Goal: Task Accomplishment & Management: Manage account settings

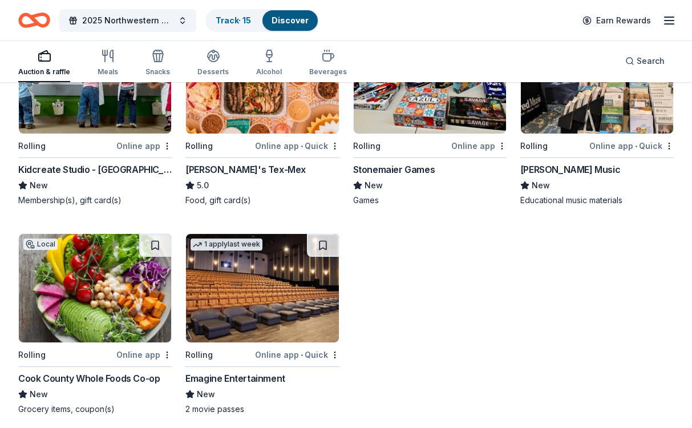
scroll to position [2663, 0]
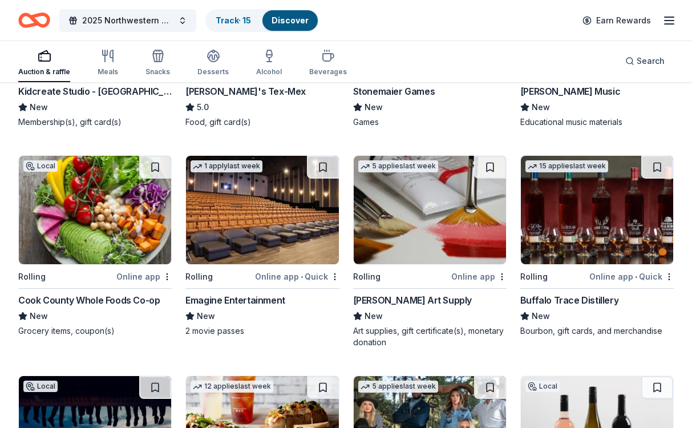
click at [274, 235] on img at bounding box center [262, 210] width 152 height 108
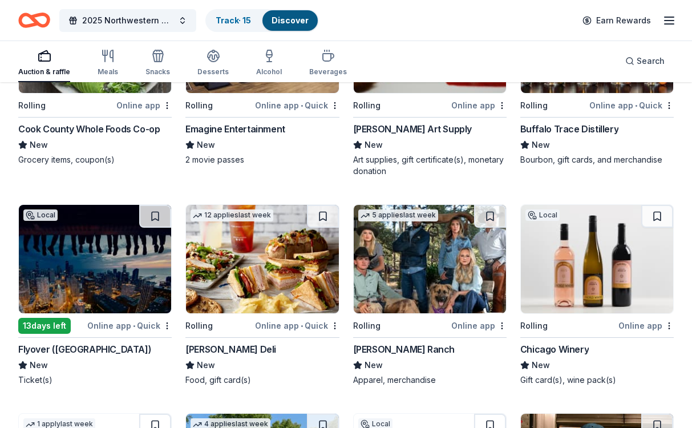
scroll to position [2834, 0]
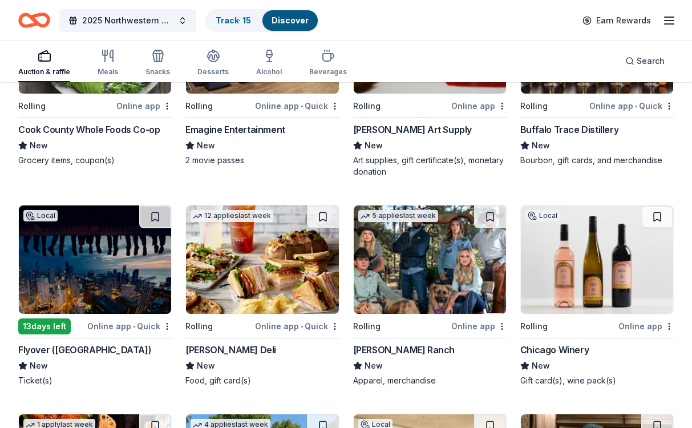
click at [406, 272] on img at bounding box center [430, 259] width 152 height 108
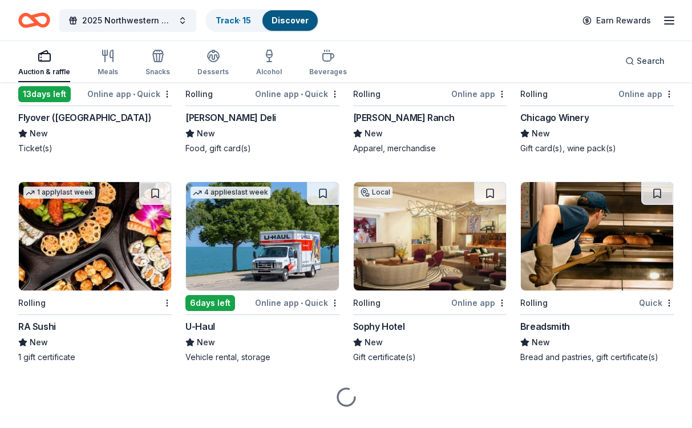
scroll to position [3092, 0]
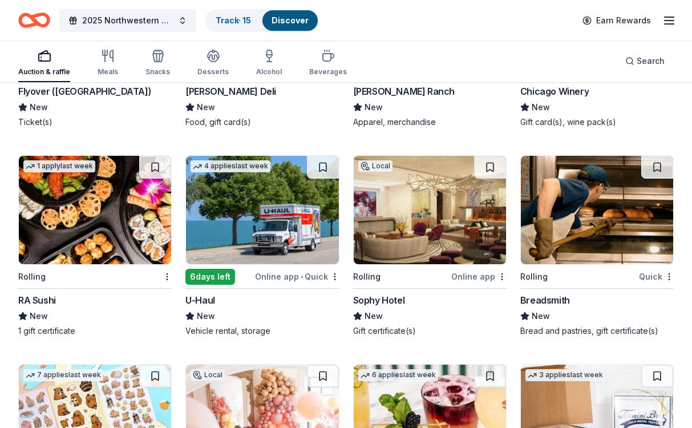
click at [434, 220] on img at bounding box center [430, 210] width 152 height 108
click at [660, 62] on span "Search" at bounding box center [651, 61] width 28 height 14
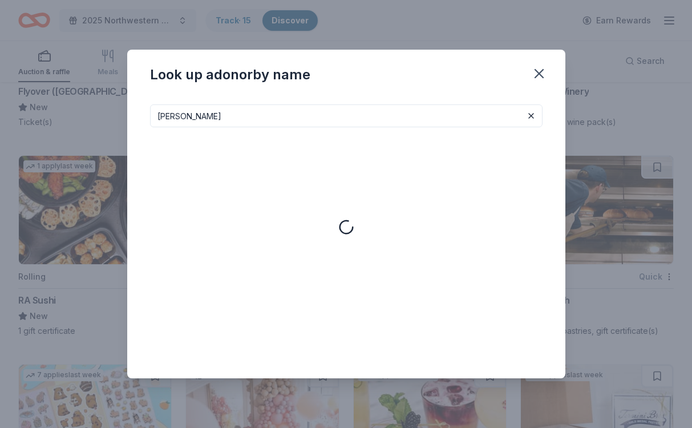
type input "[PERSON_NAME]"
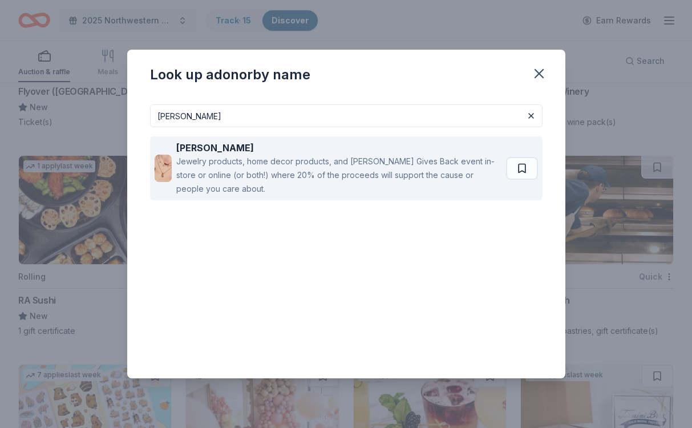
click at [254, 153] on div "[PERSON_NAME]" at bounding box center [338, 148] width 325 height 14
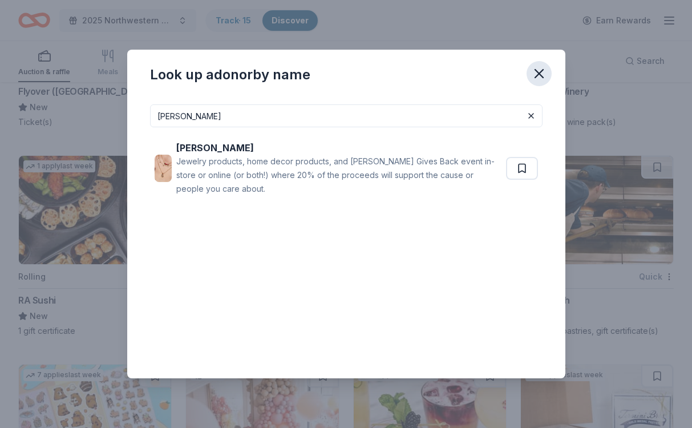
click at [540, 71] on icon "button" at bounding box center [539, 74] width 8 height 8
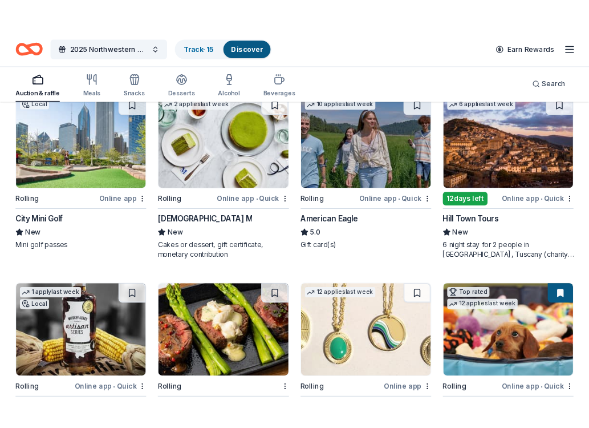
scroll to position [1593, 0]
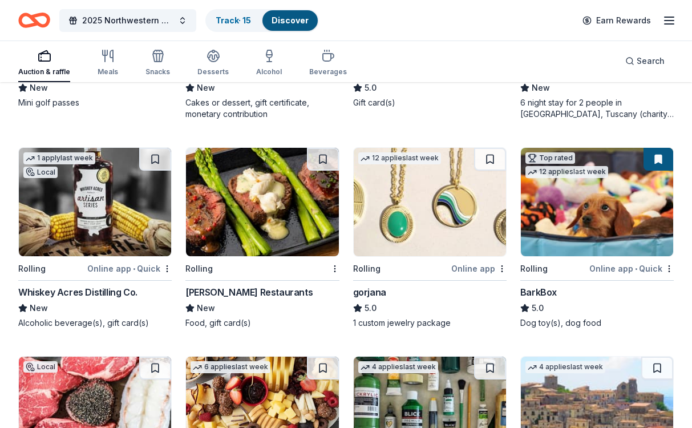
click at [67, 239] on img at bounding box center [95, 202] width 152 height 108
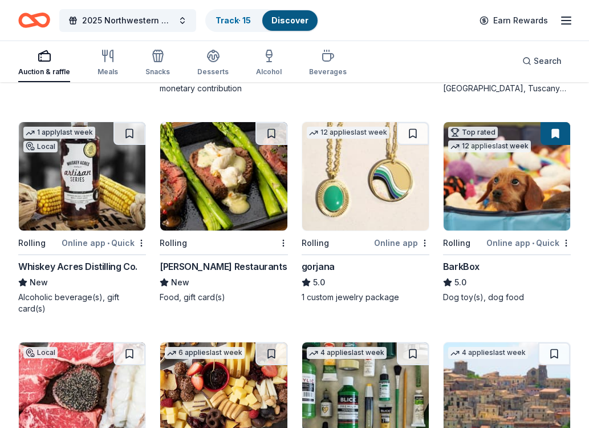
scroll to position [1628, 0]
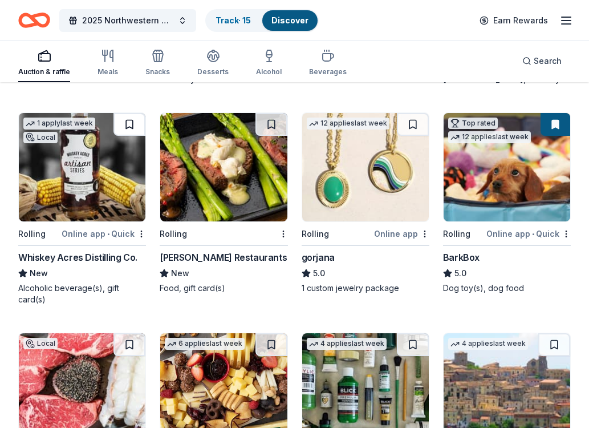
click at [128, 118] on button at bounding box center [130, 124] width 32 height 23
click at [388, 179] on img at bounding box center [365, 167] width 127 height 108
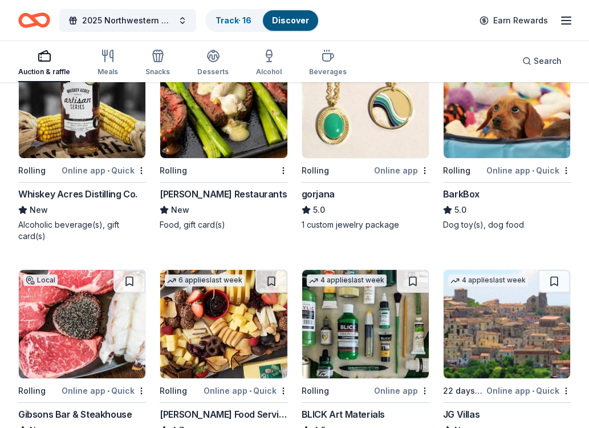
scroll to position [1672, 0]
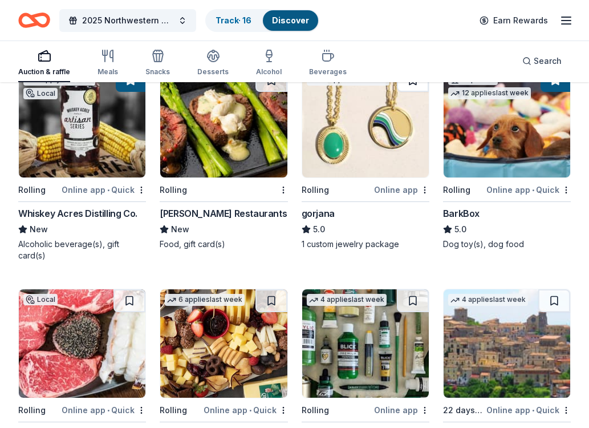
click at [414, 84] on button at bounding box center [413, 80] width 32 height 23
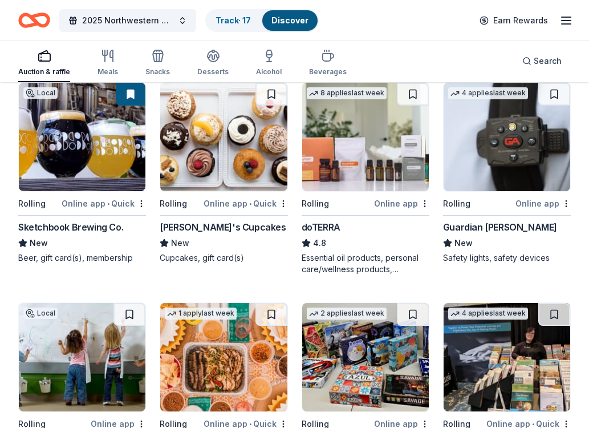
scroll to position [2300, 0]
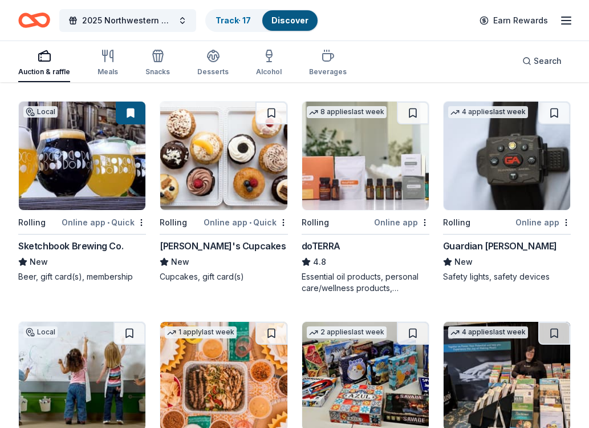
click at [350, 183] on img at bounding box center [365, 156] width 127 height 108
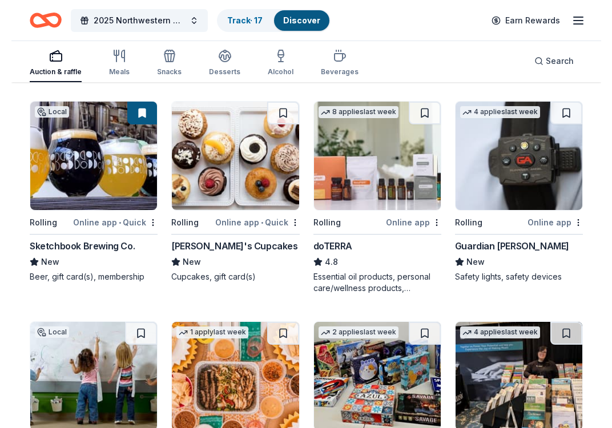
scroll to position [2288, 0]
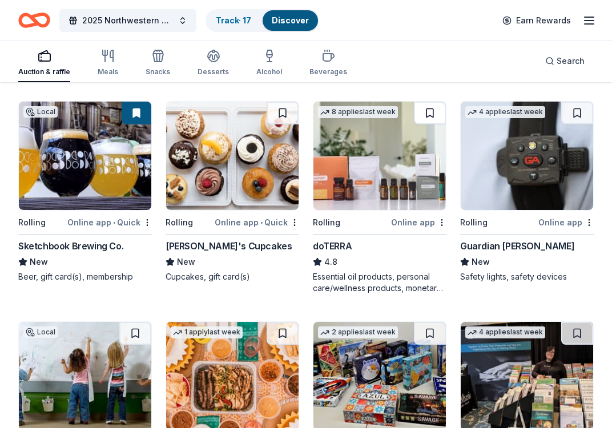
click at [428, 107] on button at bounding box center [430, 113] width 32 height 23
click at [511, 179] on img at bounding box center [526, 156] width 132 height 108
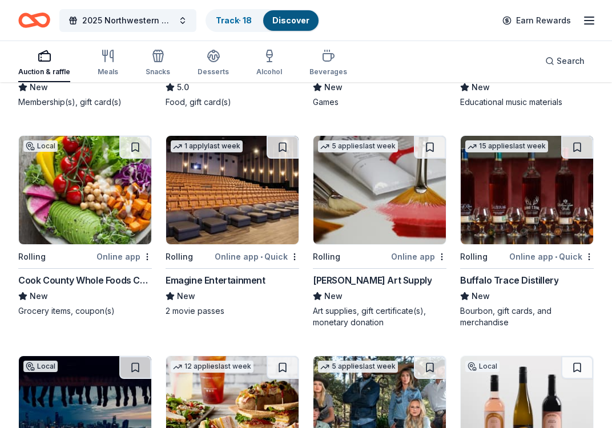
scroll to position [2692, 0]
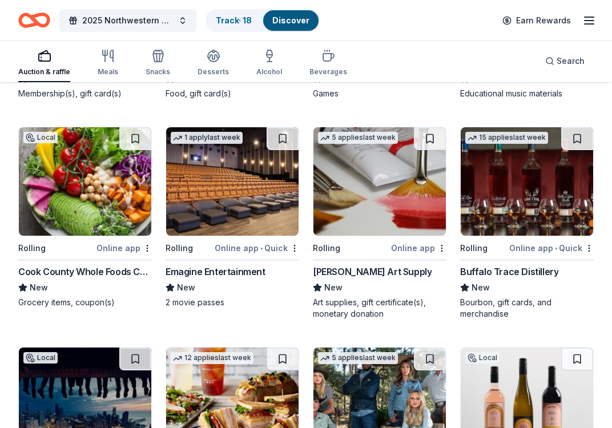
click at [521, 192] on img at bounding box center [526, 181] width 132 height 108
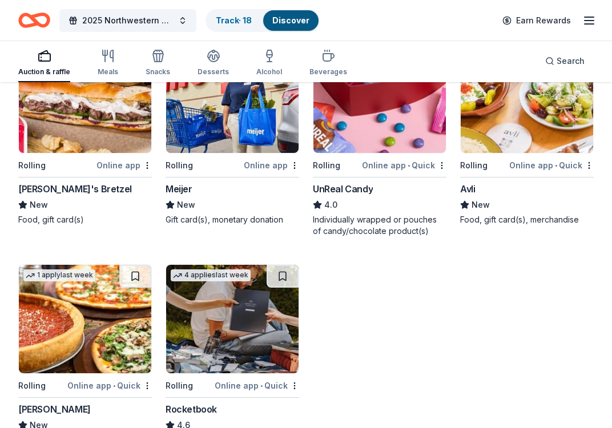
scroll to position [3742, 0]
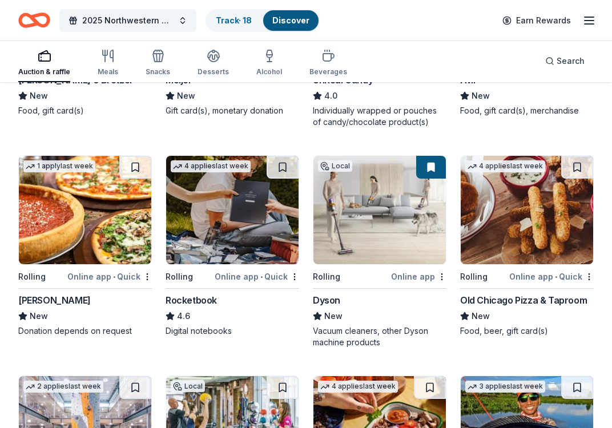
click at [223, 215] on img at bounding box center [232, 210] width 132 height 108
click at [284, 164] on button at bounding box center [282, 167] width 32 height 23
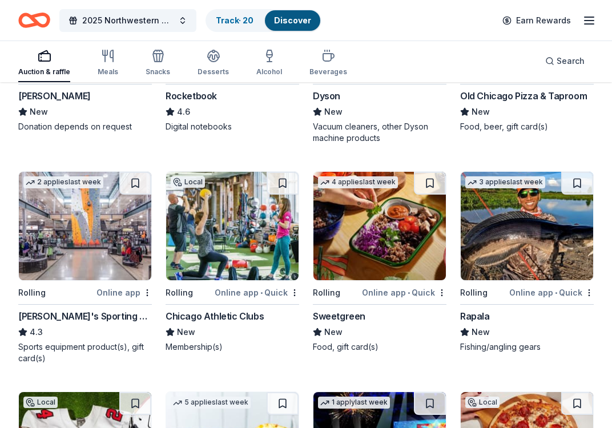
scroll to position [3946, 0]
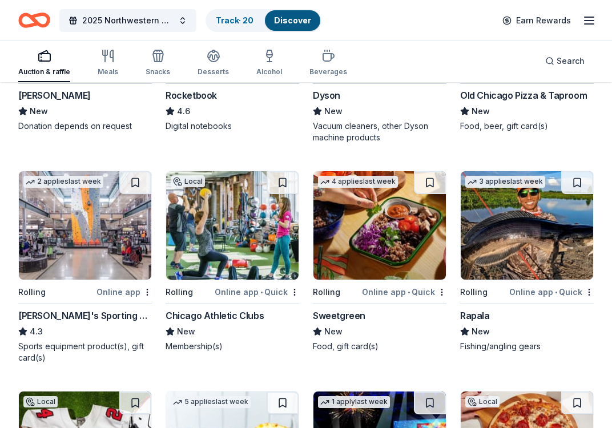
click at [223, 223] on img at bounding box center [232, 225] width 132 height 108
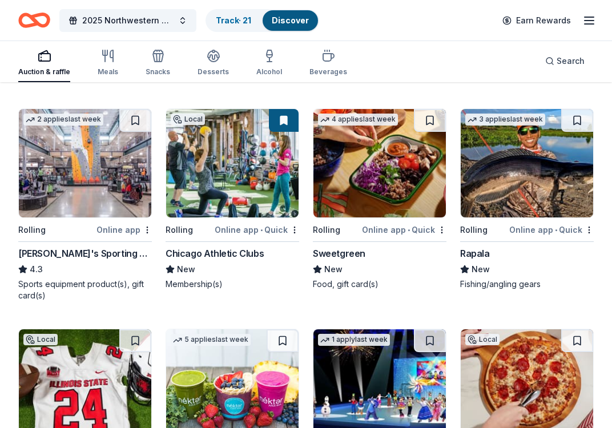
scroll to position [4010, 0]
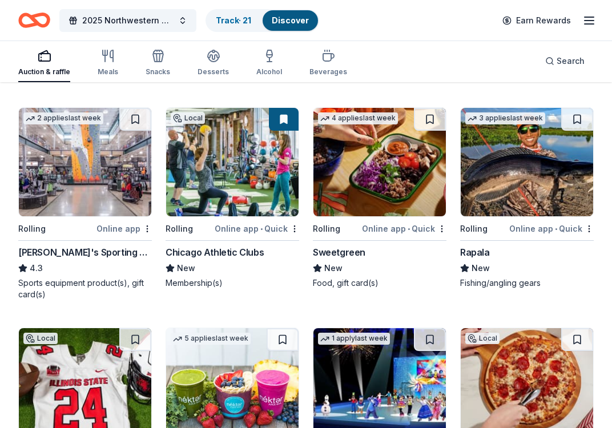
click at [86, 181] on img at bounding box center [85, 162] width 132 height 108
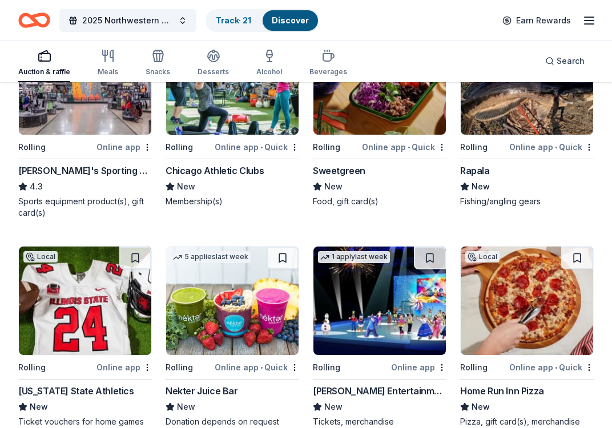
scroll to position [4192, 0]
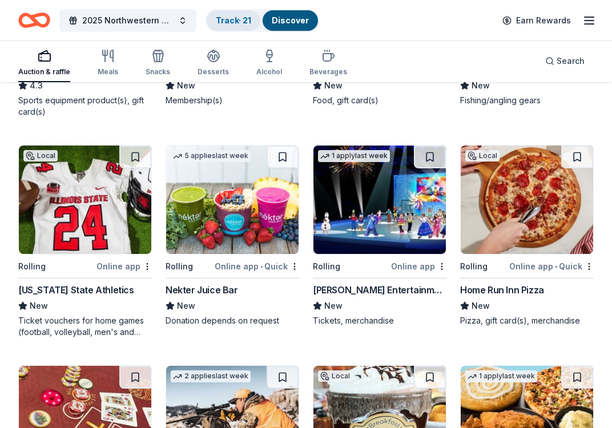
click at [225, 20] on link "Track · 21" at bounding box center [233, 20] width 35 height 10
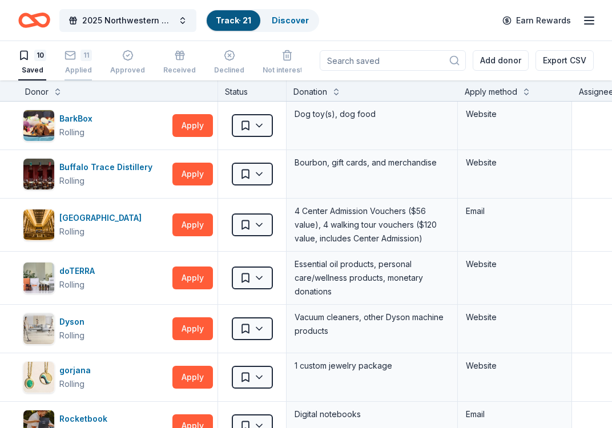
click at [76, 59] on div "11" at bounding box center [77, 55] width 27 height 11
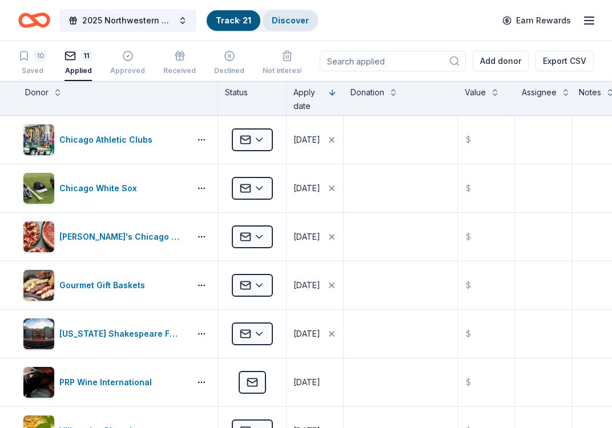
click at [296, 15] on link "Discover" at bounding box center [290, 20] width 37 height 10
click at [281, 19] on link "Discover" at bounding box center [290, 20] width 37 height 10
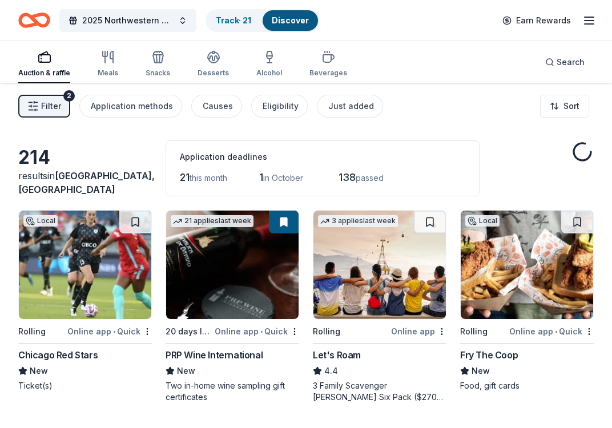
click at [94, 272] on img at bounding box center [85, 265] width 132 height 108
